Goal: Task Accomplishment & Management: Use online tool/utility

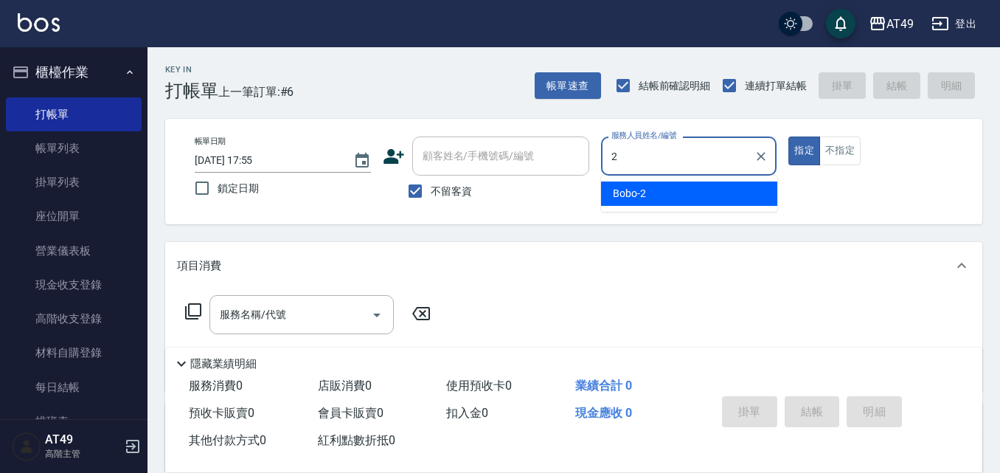
type input "2"
type button "true"
type input "Bobo-2"
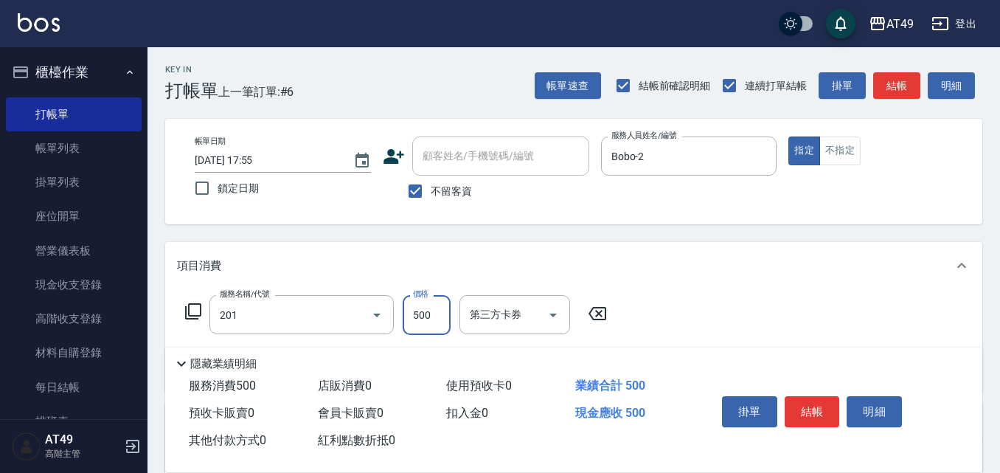
type input "精緻剪髮(201)"
type input "450"
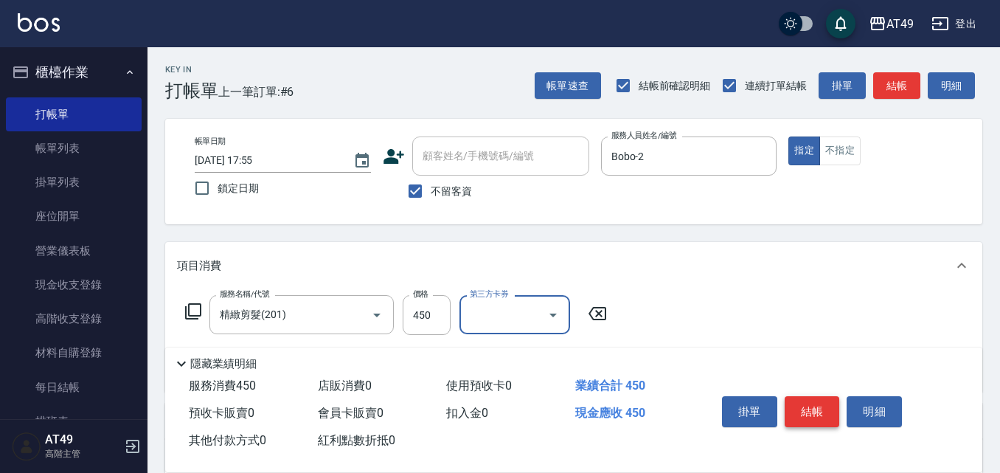
click at [814, 397] on button "結帳" at bounding box center [812, 411] width 55 height 31
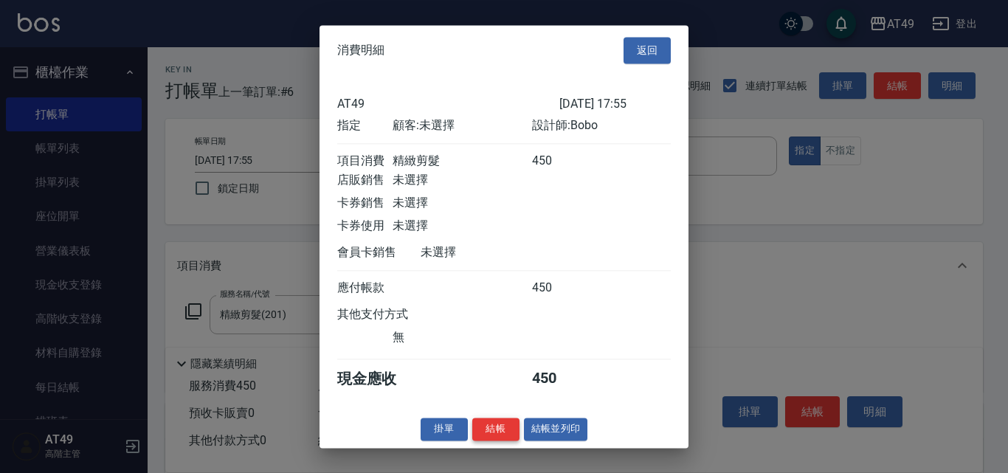
click at [496, 440] on button "結帳" at bounding box center [495, 429] width 47 height 23
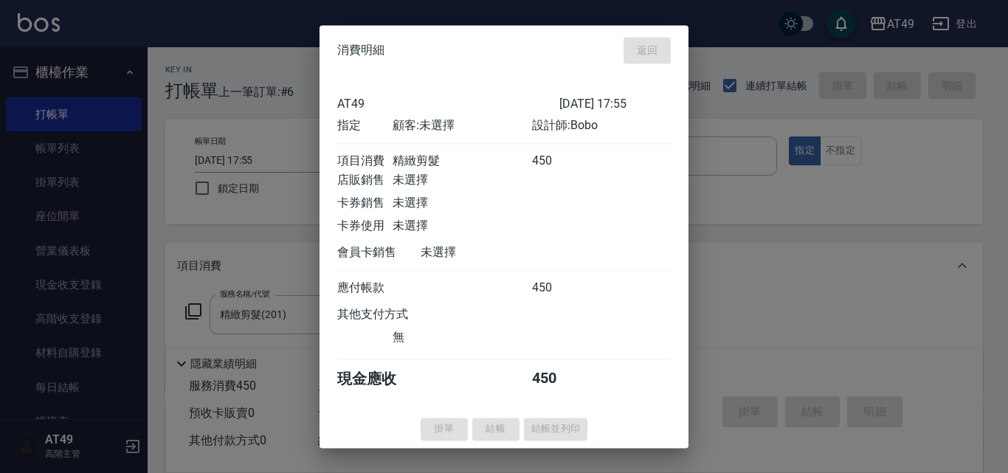
type input "[DATE] 19:00"
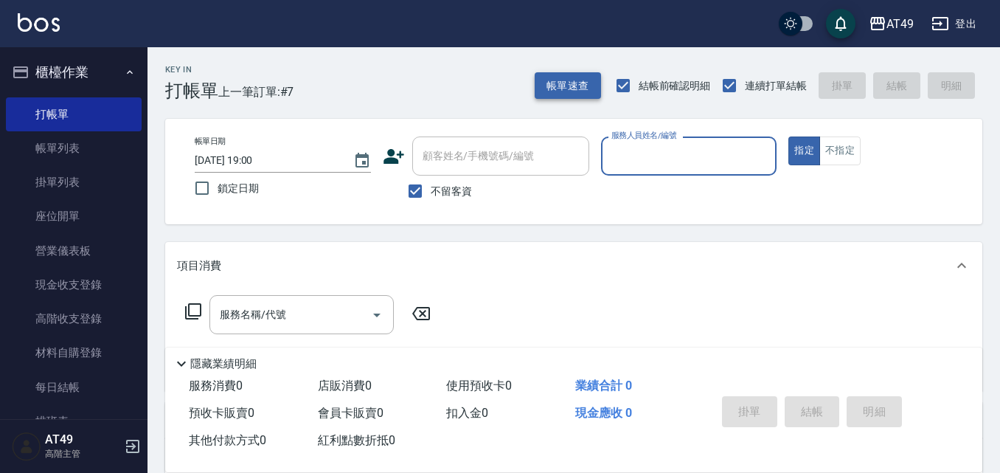
click at [561, 72] on button "帳單速查" at bounding box center [568, 85] width 66 height 27
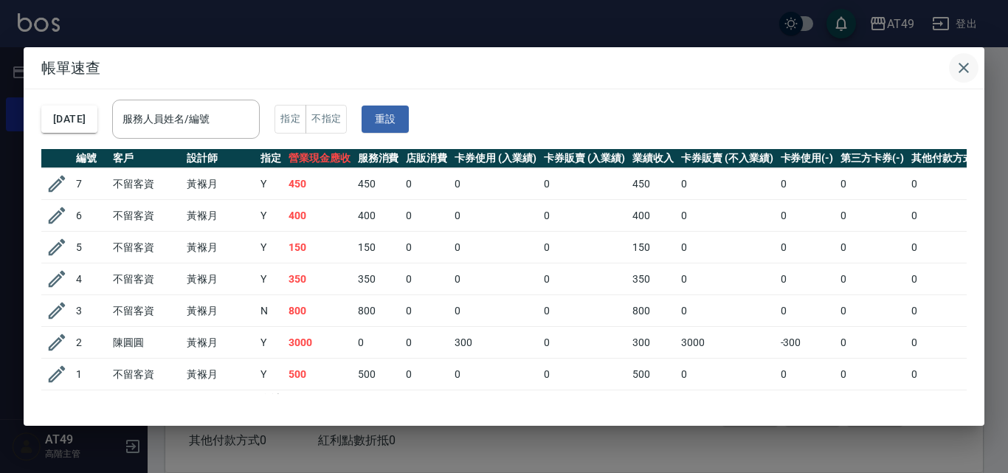
click at [967, 63] on icon "button" at bounding box center [964, 68] width 18 height 18
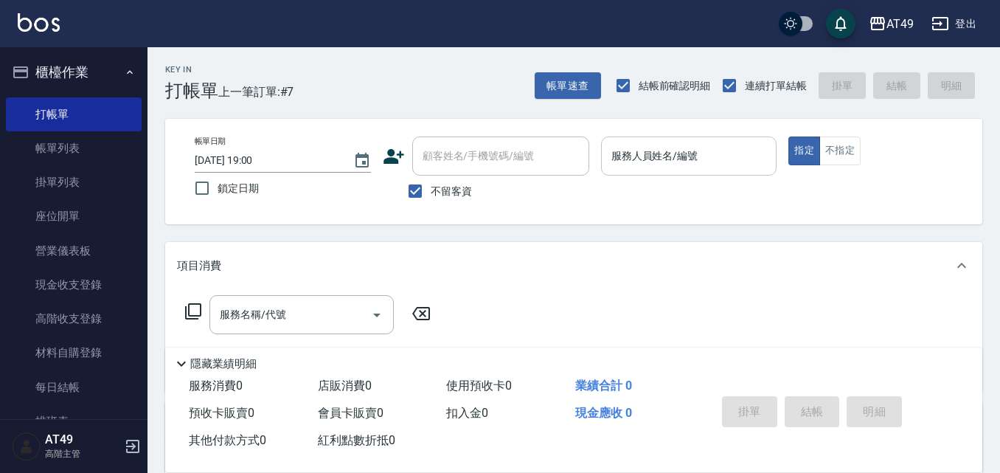
click at [668, 162] on input "服務人員姓名/編號" at bounding box center [689, 156] width 163 height 26
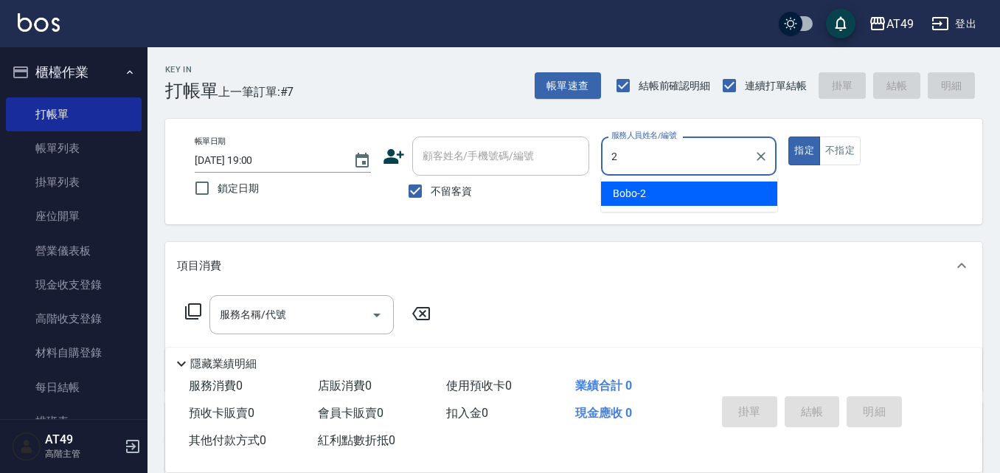
type input "Bobo-2"
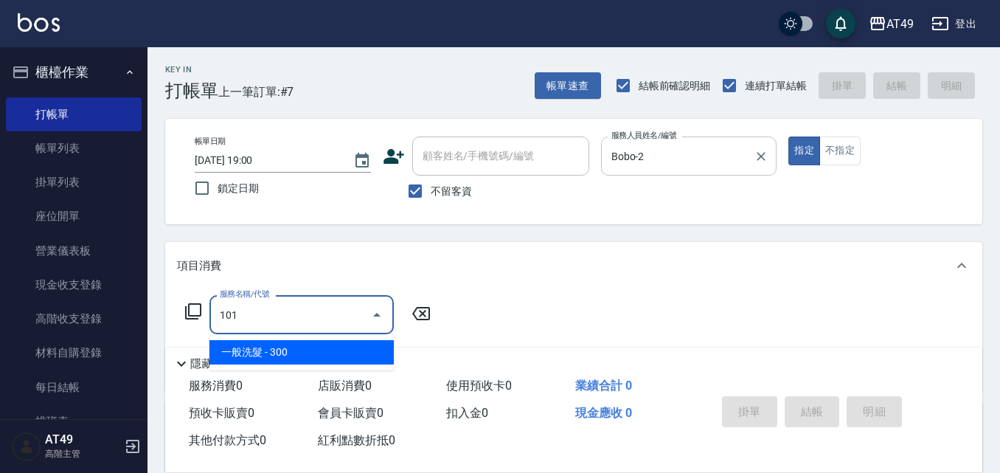
type input "一般洗髮(101)"
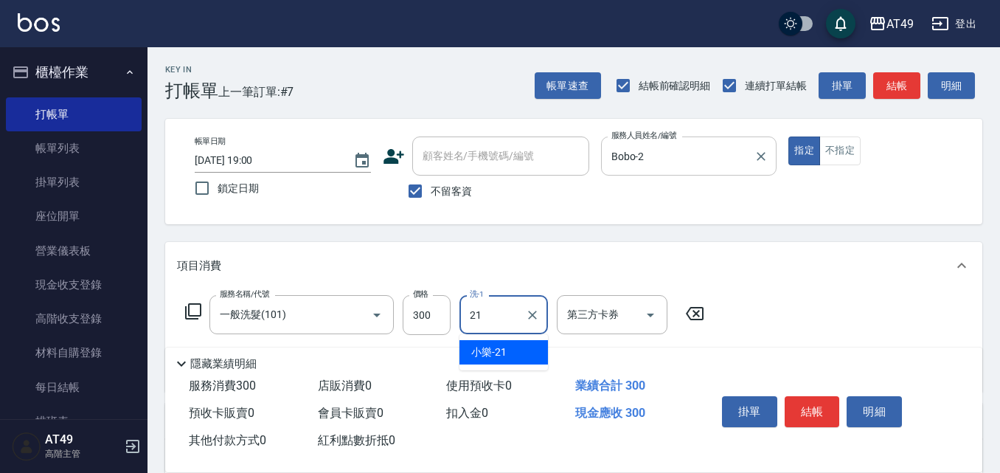
type input "小樂-21"
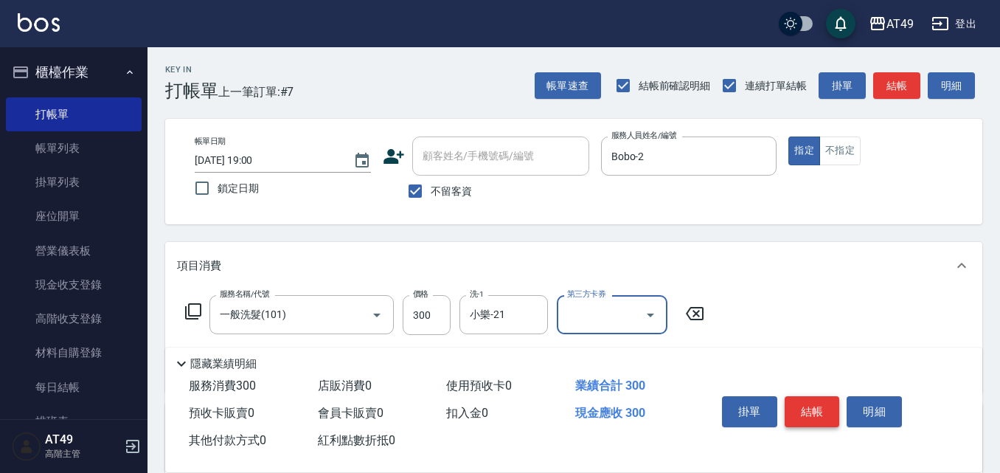
click at [791, 408] on button "結帳" at bounding box center [812, 411] width 55 height 31
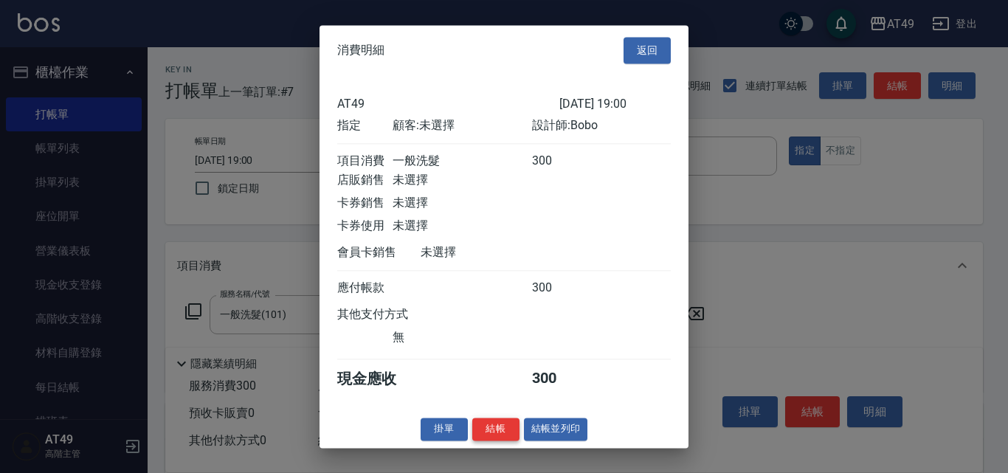
click at [502, 437] on button "結帳" at bounding box center [495, 429] width 47 height 23
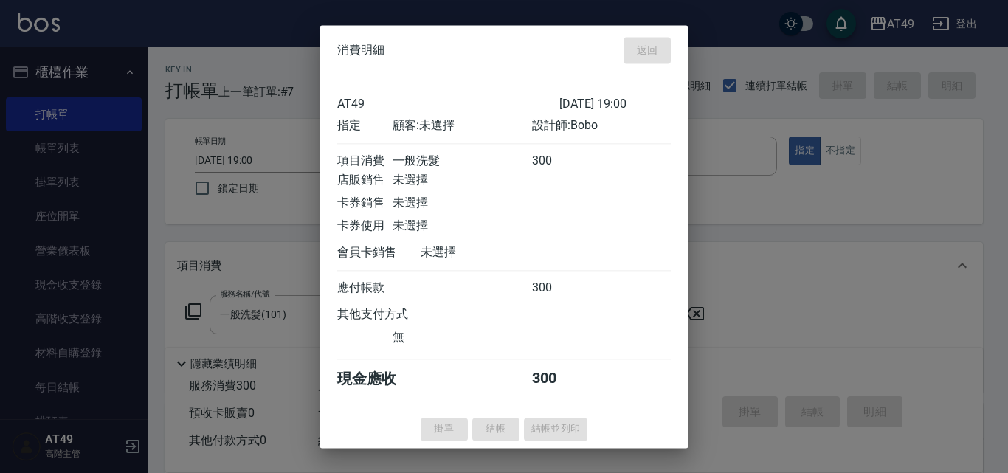
type input "[DATE] 19:13"
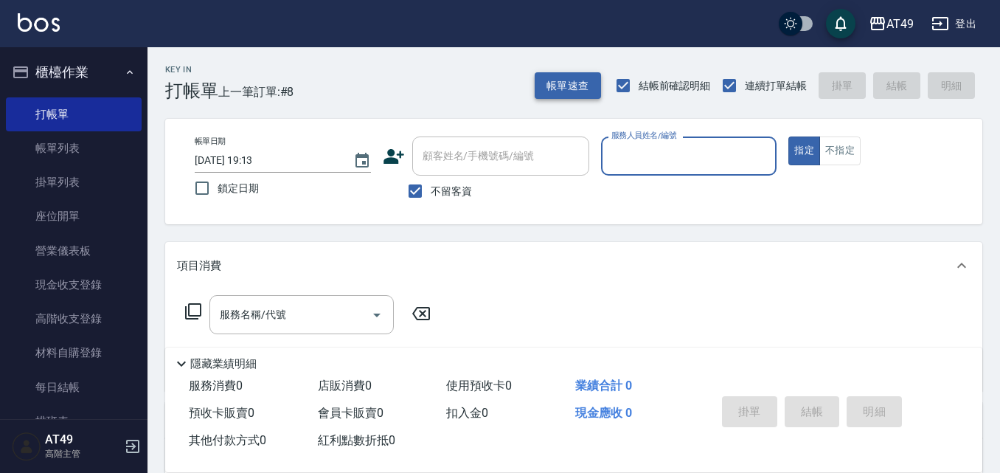
click at [573, 85] on button "帳單速查" at bounding box center [568, 85] width 66 height 27
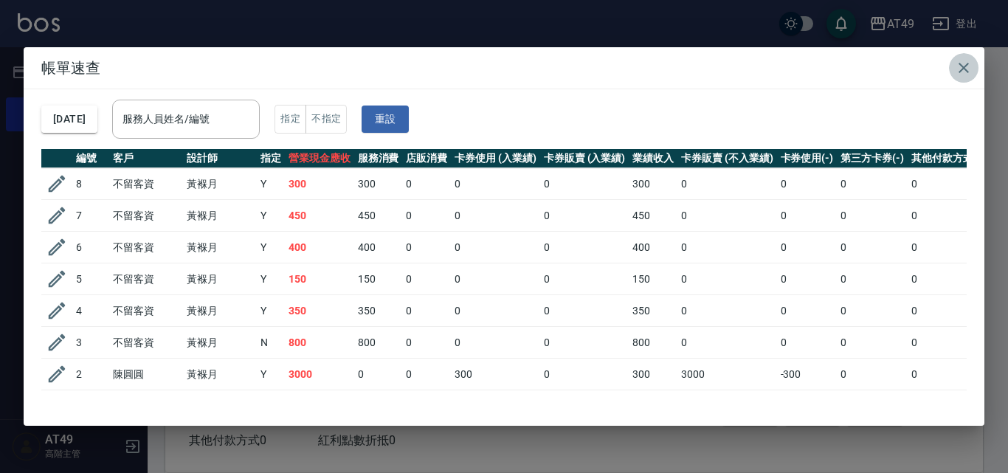
click at [968, 68] on icon "button" at bounding box center [964, 68] width 18 height 18
